Goal: Task Accomplishment & Management: Use online tool/utility

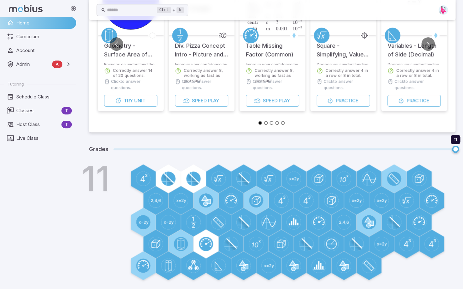
scroll to position [0, 407]
click at [25, 142] on link "Live Class" at bounding box center [38, 138] width 76 height 12
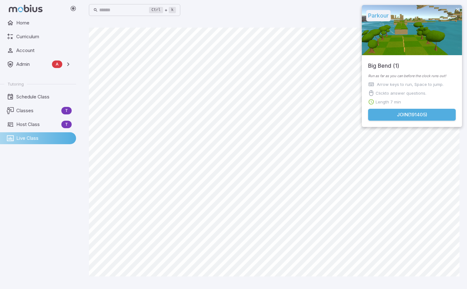
click at [407, 117] on button "Join ( 191405 )" at bounding box center [412, 115] width 88 height 12
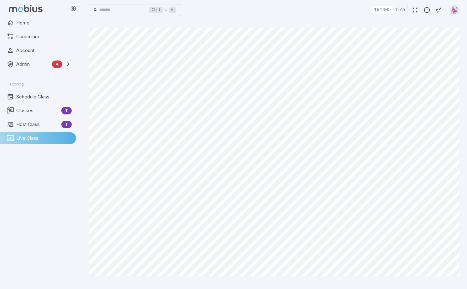
click at [54, 183] on div "Home Curriculum Account Admin A Accounts Finance Testing Tutoring Schedule Clas…" at bounding box center [40, 153] width 81 height 272
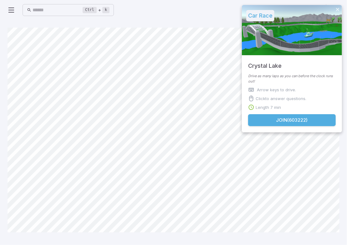
click at [287, 122] on button "Join ( 603222 )" at bounding box center [292, 120] width 88 height 12
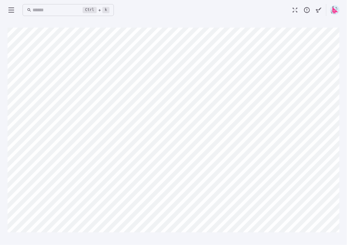
click at [194, 15] on div "Ctrl + k ​" at bounding box center [174, 10] width 332 height 14
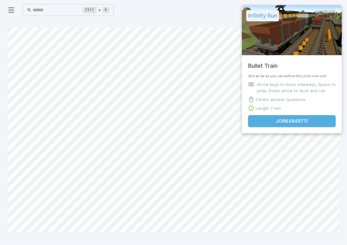
click at [283, 121] on button "Join ( 484977 )" at bounding box center [292, 121] width 88 height 12
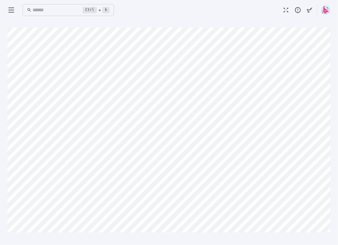
drag, startPoint x: 337, startPoint y: 25, endPoint x: 358, endPoint y: 25, distance: 21.6
click at [338, 25] on html "Home Curriculum Account Admin A Accounts Finance Testing Tutoring Schedule Clas…" at bounding box center [169, 122] width 338 height 245
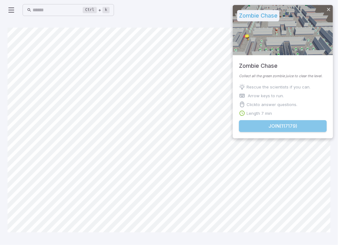
click at [290, 124] on button "Join ( 117179 )" at bounding box center [283, 126] width 88 height 12
